Goal: Obtain resource: Obtain resource

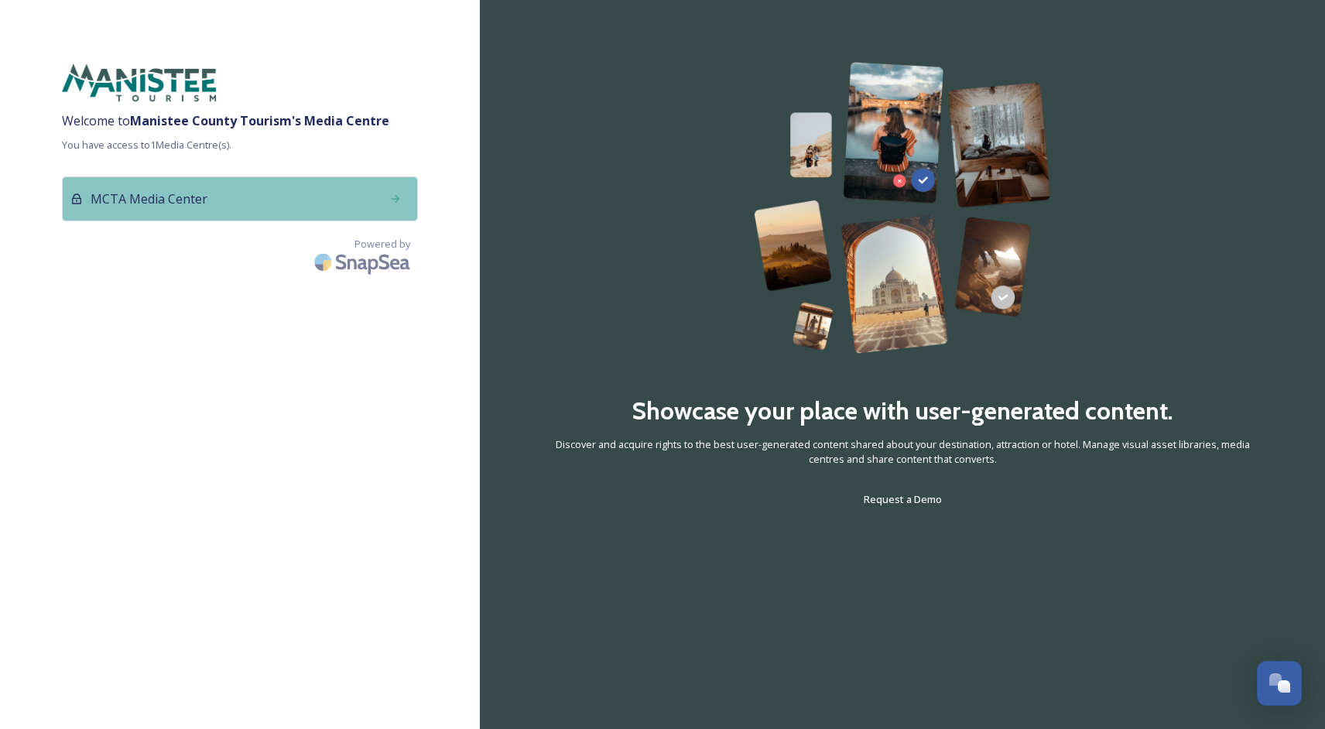
click at [268, 205] on div "MCTA Media Center" at bounding box center [240, 198] width 356 height 45
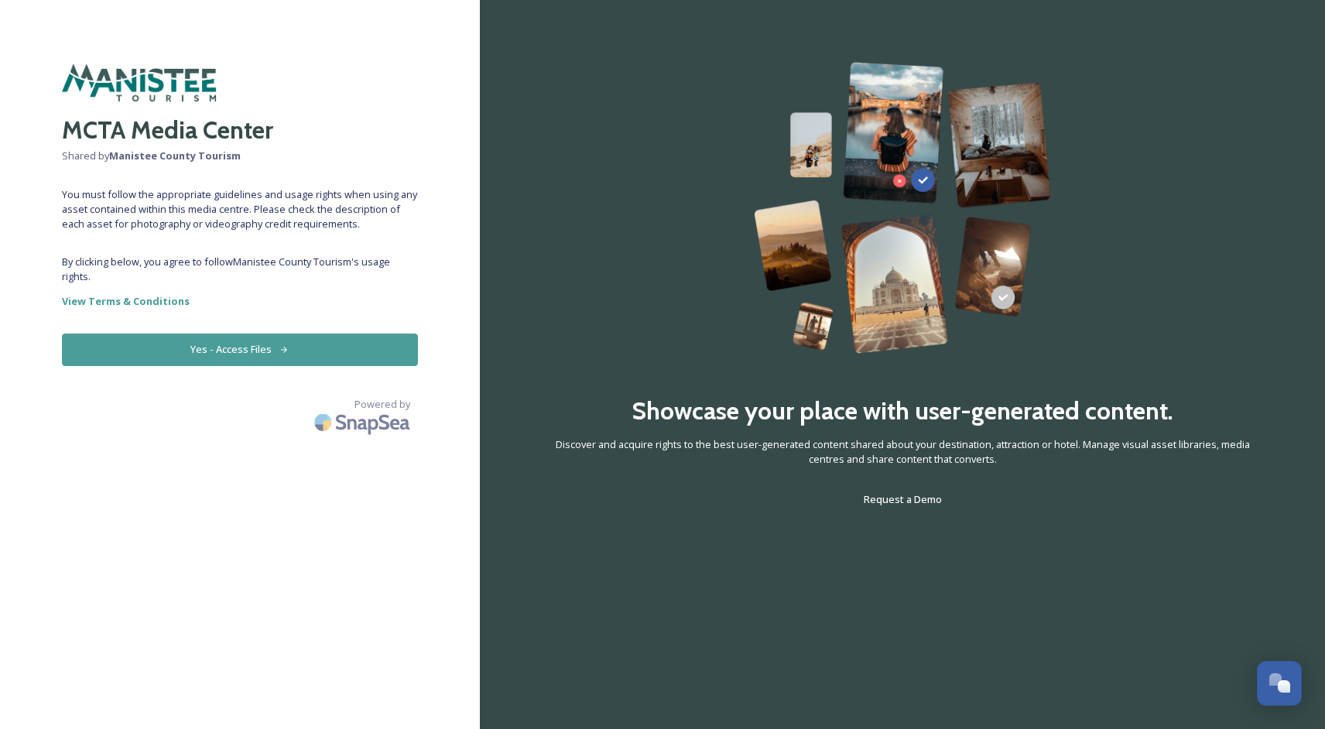
click at [228, 351] on button "Yes - Access Files" at bounding box center [240, 350] width 356 height 32
